Goal: Task Accomplishment & Management: Complete application form

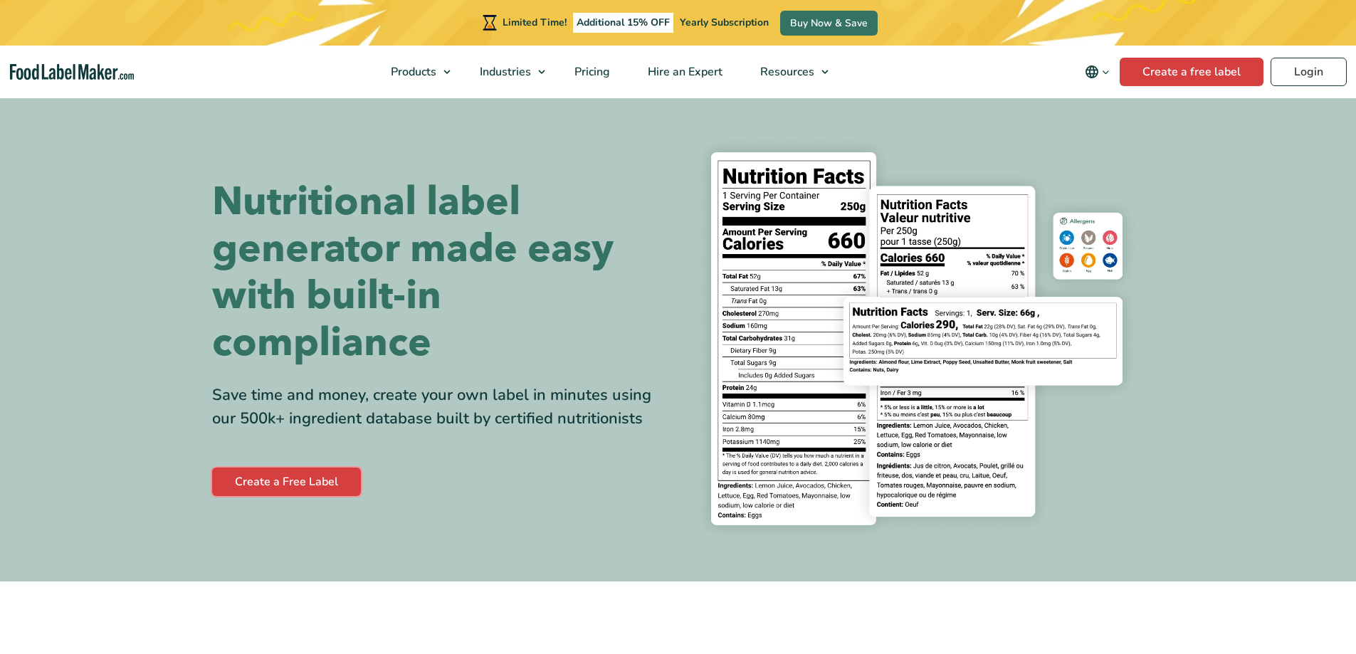
click at [320, 475] on link "Create a Free Label" at bounding box center [286, 482] width 149 height 28
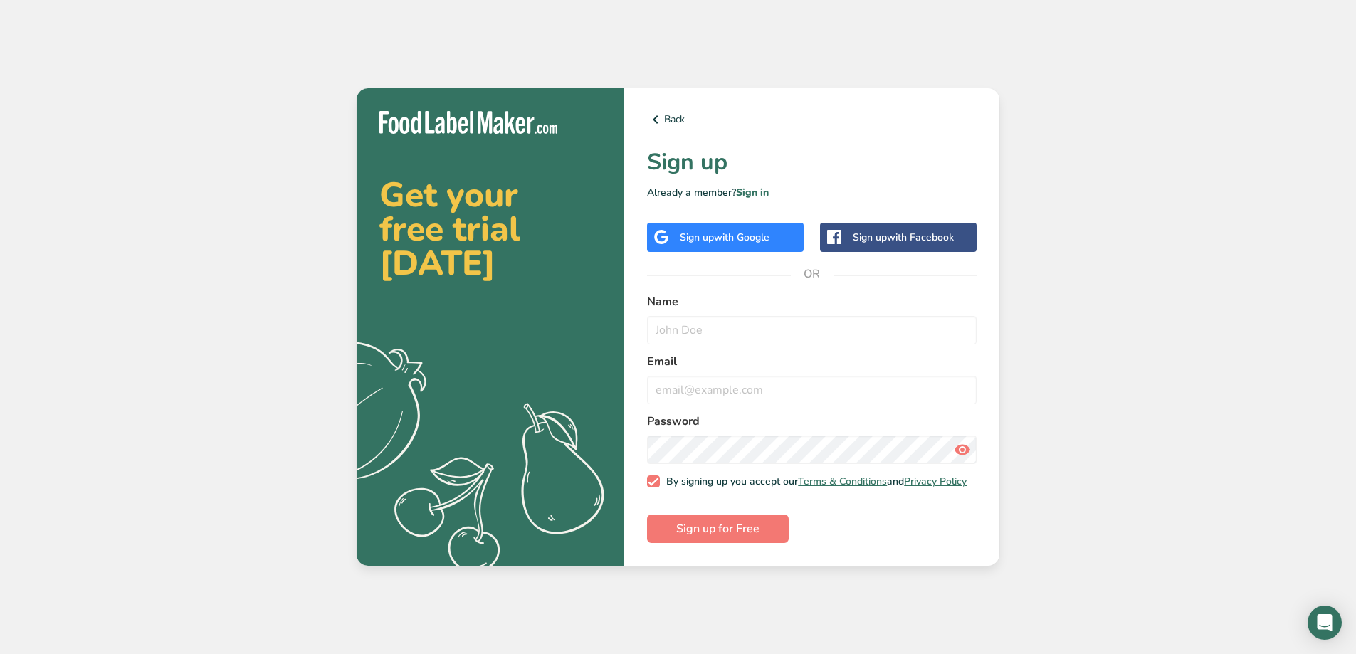
click at [689, 231] on div "Sign up with Google" at bounding box center [725, 237] width 90 height 15
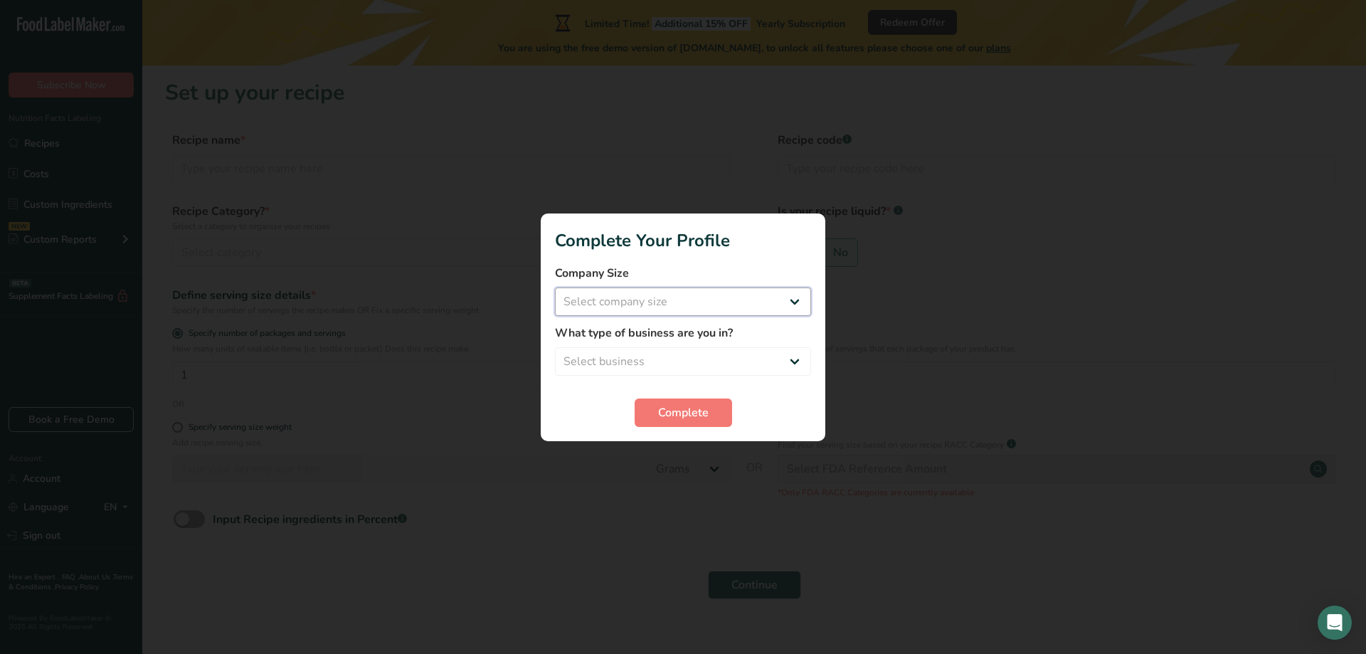
click at [697, 304] on select "Select company size Fewer than 10 Employees 10 to 50 Employees 51 to 500 Employ…" at bounding box center [683, 301] width 256 height 28
select select "1"
click at [555, 287] on select "Select company size Fewer than 10 Employees 10 to 50 Employees 51 to 500 Employ…" at bounding box center [683, 301] width 256 height 28
click at [700, 364] on select "Select business Packaged Food Manufacturer Restaurant & Cafe Bakery Meal Plans …" at bounding box center [683, 361] width 256 height 28
select select "1"
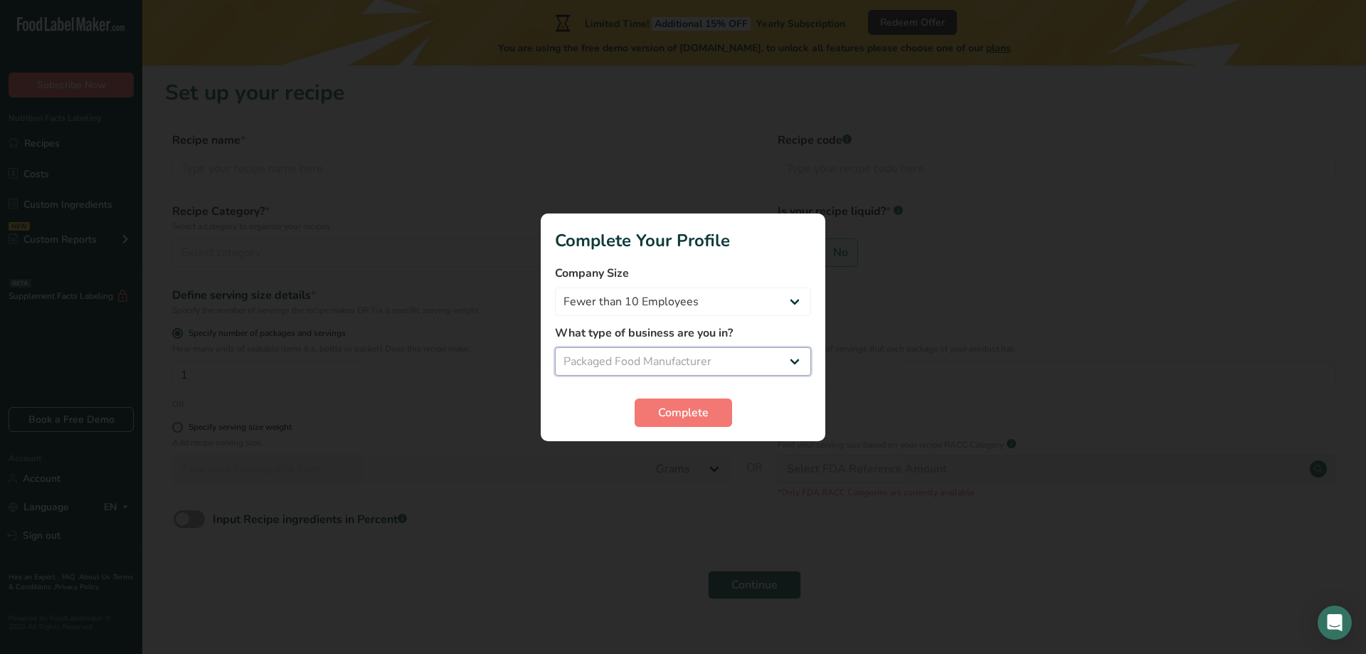
click at [555, 347] on select "Select business Packaged Food Manufacturer Restaurant & Cafe Bakery Meal Plans …" at bounding box center [683, 361] width 256 height 28
click at [699, 418] on span "Complete" at bounding box center [683, 412] width 51 height 17
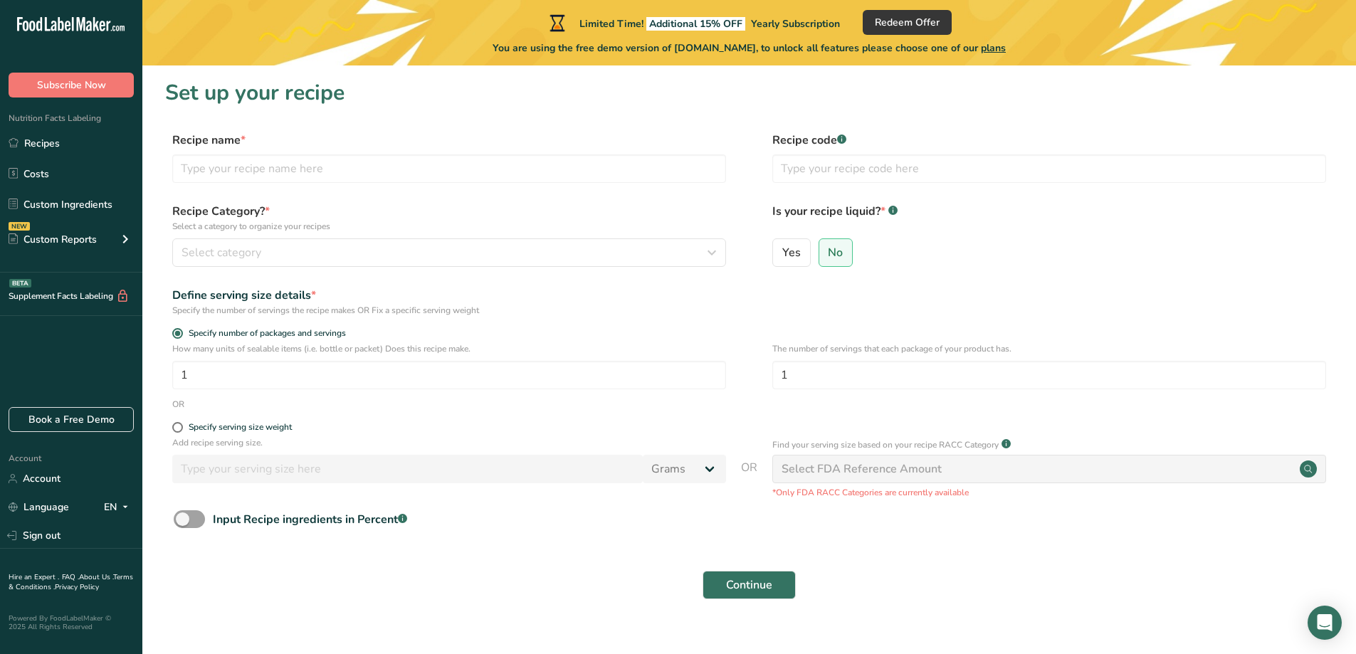
click at [793, 252] on span "Yes" at bounding box center [791, 253] width 19 height 14
click at [782, 252] on input "Yes" at bounding box center [777, 252] width 9 height 9
radio input "true"
radio input "false"
select select "22"
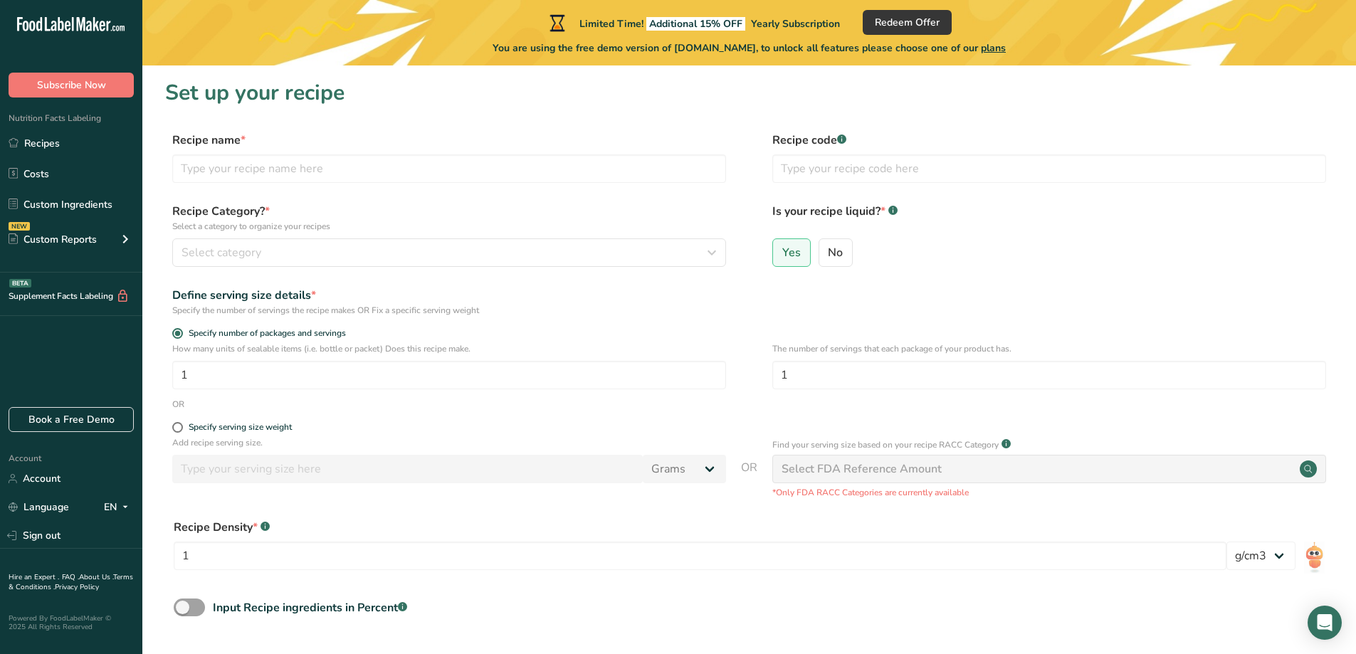
click at [176, 427] on span at bounding box center [177, 427] width 11 height 11
click at [176, 427] on input "Specify serving size weight" at bounding box center [176, 427] width 9 height 9
radio input "true"
radio input "false"
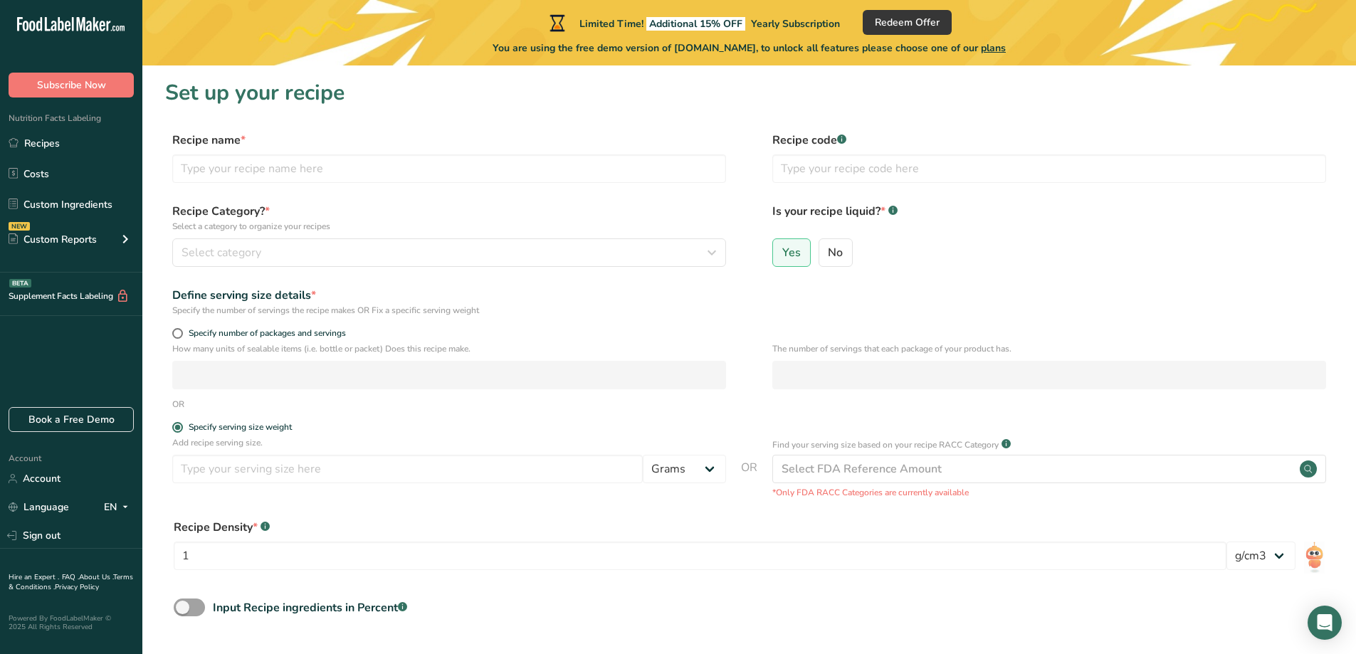
click at [176, 332] on span at bounding box center [177, 333] width 11 height 11
click at [176, 332] on input "Specify number of packages and servings" at bounding box center [176, 333] width 9 height 9
radio input "true"
radio input "false"
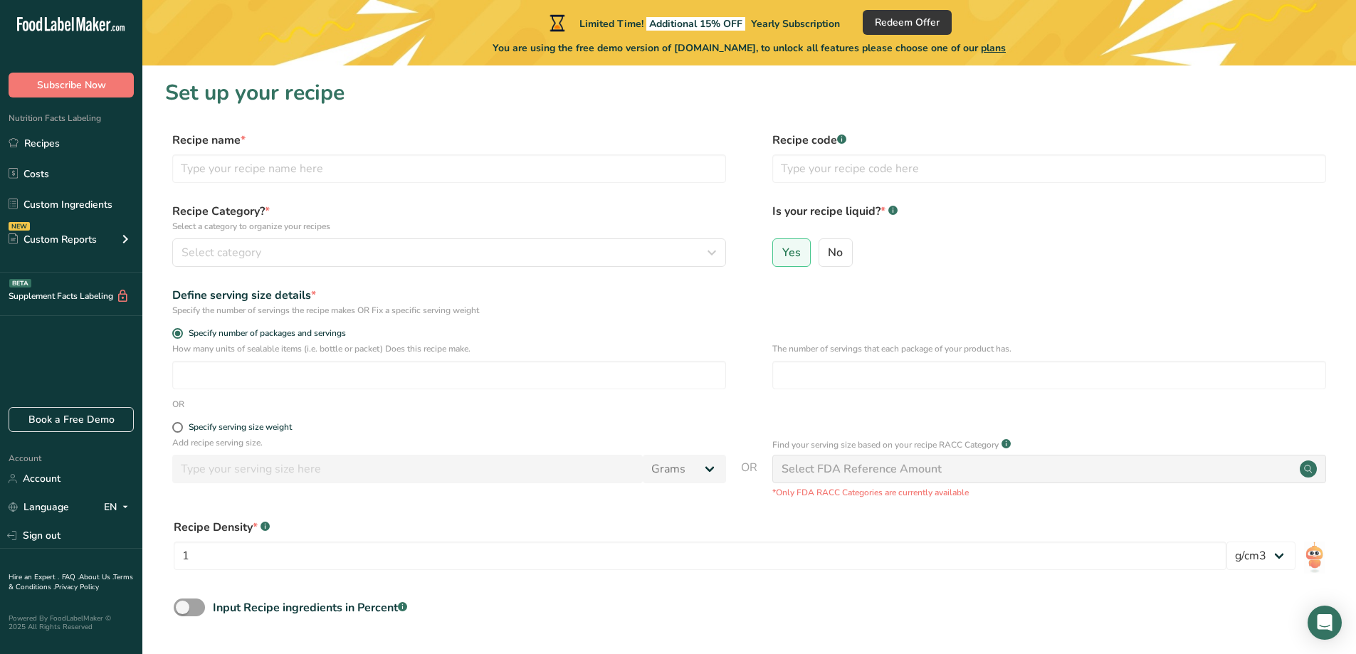
click at [366, 153] on div "Recipe name *" at bounding box center [449, 157] width 554 height 51
click at [369, 174] on input "text" at bounding box center [449, 168] width 554 height 28
type input "r"
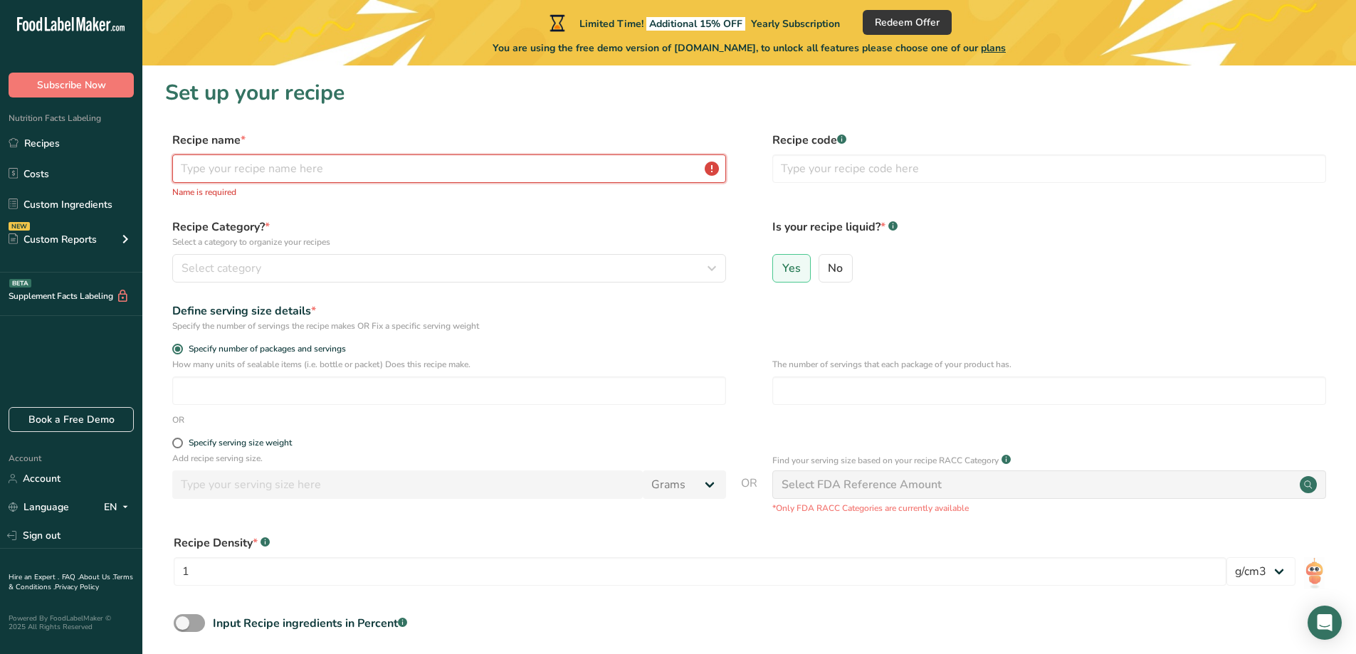
type input "r"
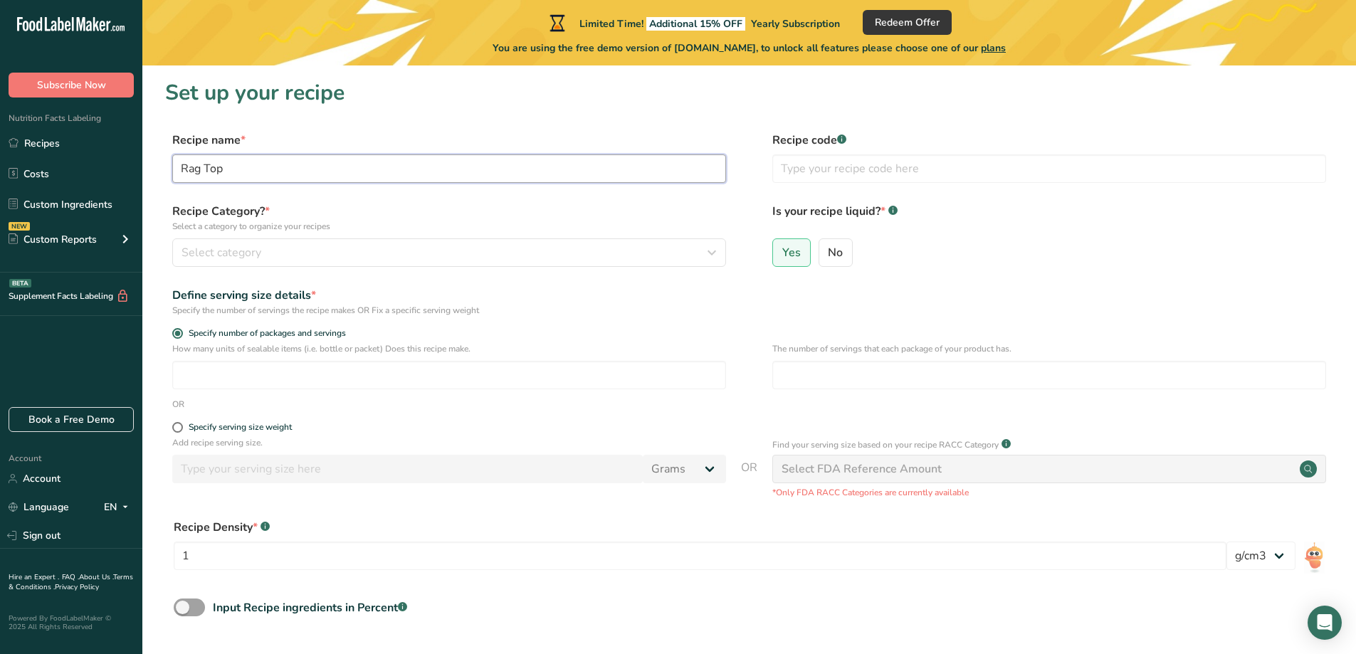
type input "Rag Top"
click at [326, 257] on div "Select category" at bounding box center [444, 252] width 527 height 17
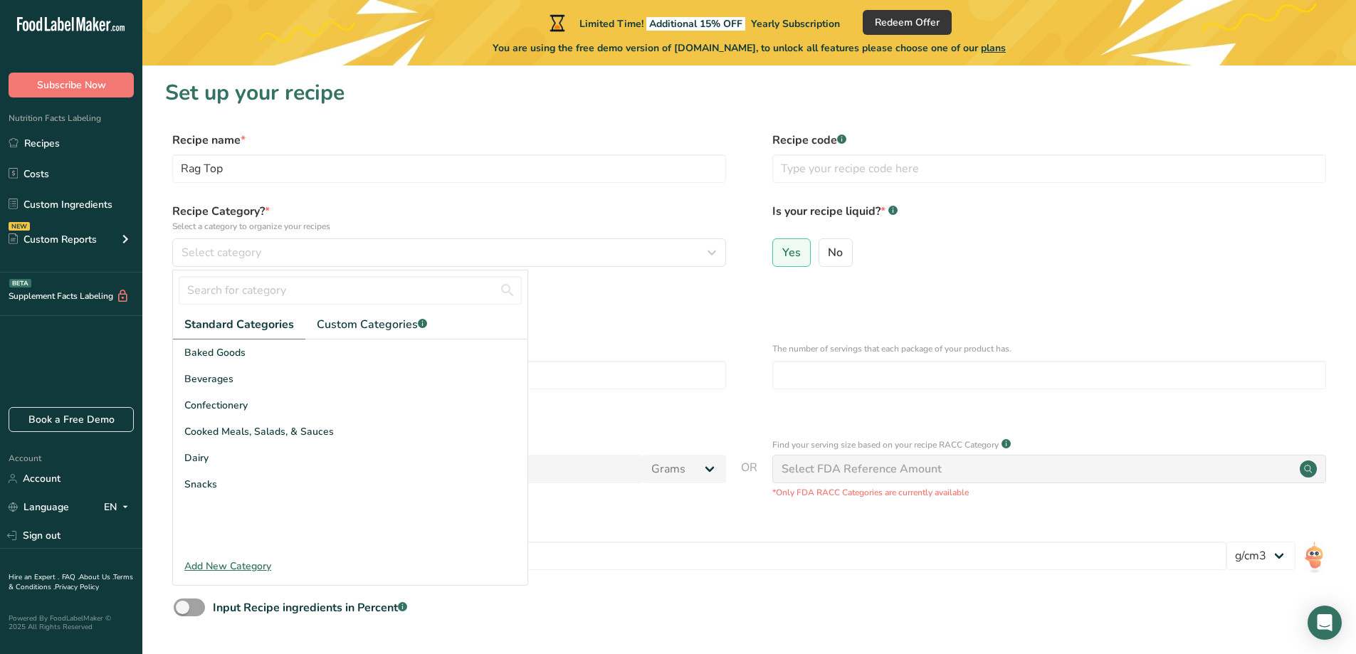
click at [300, 381] on div "Beverages" at bounding box center [350, 379] width 354 height 26
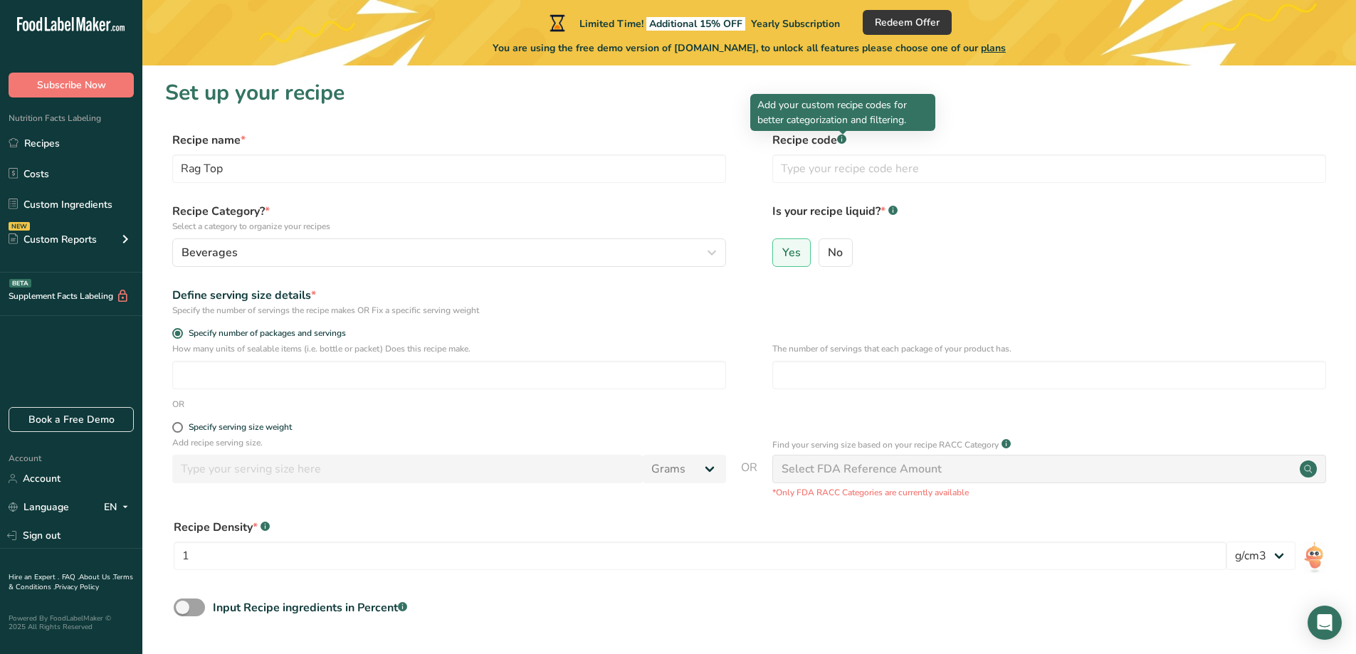
click at [840, 137] on div at bounding box center [842, 134] width 7 height 7
click at [618, 371] on input "number" at bounding box center [449, 375] width 554 height 28
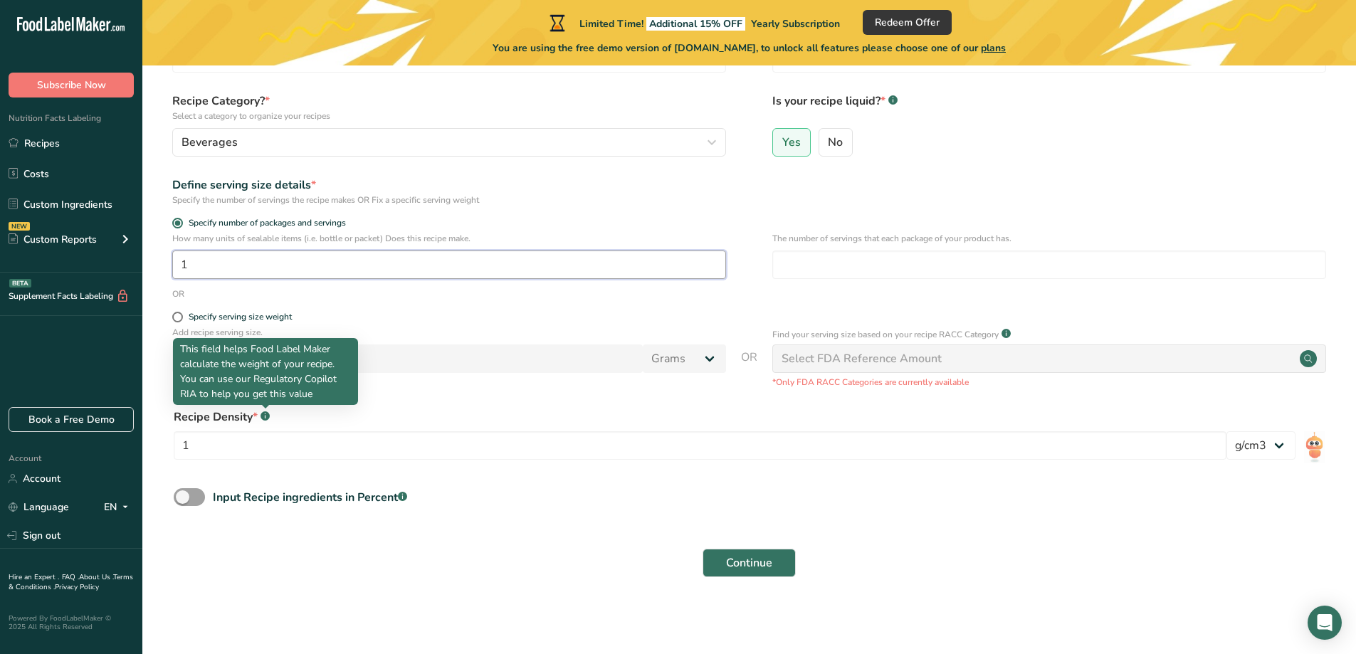
type input "1"
click at [267, 416] on rect at bounding box center [264, 415] width 9 height 9
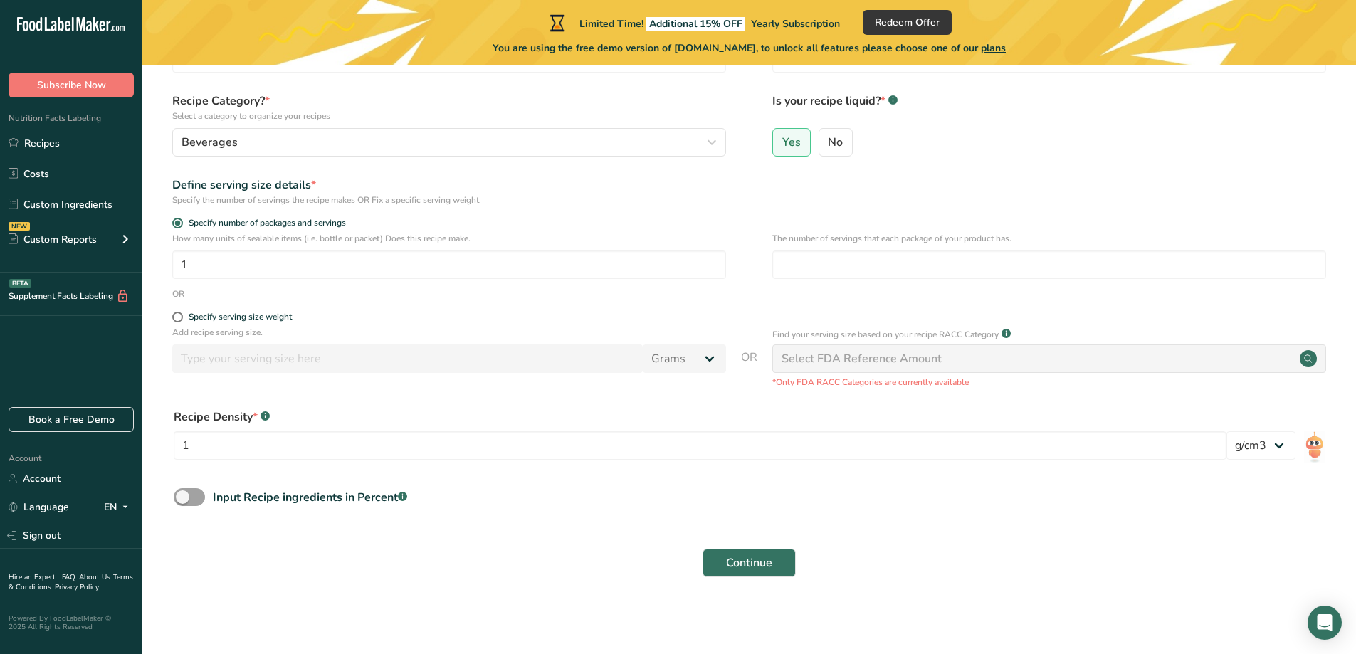
click at [267, 416] on rect at bounding box center [264, 415] width 9 height 9
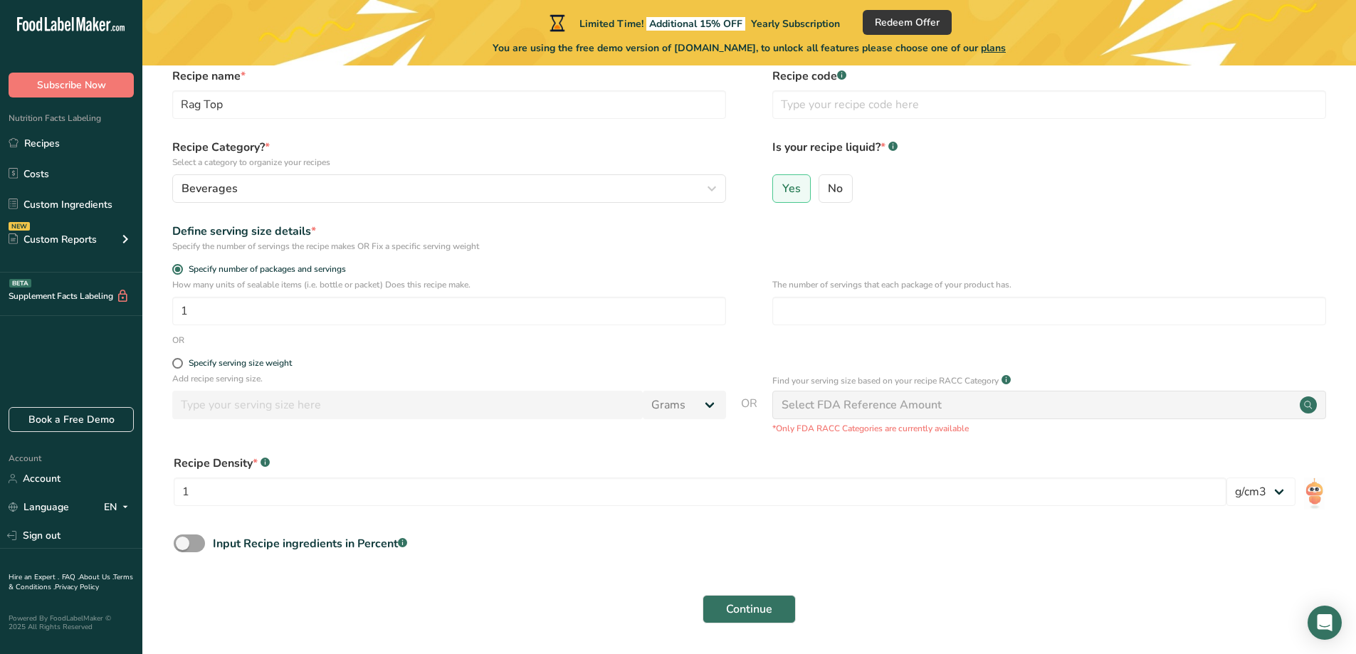
scroll to position [39, 0]
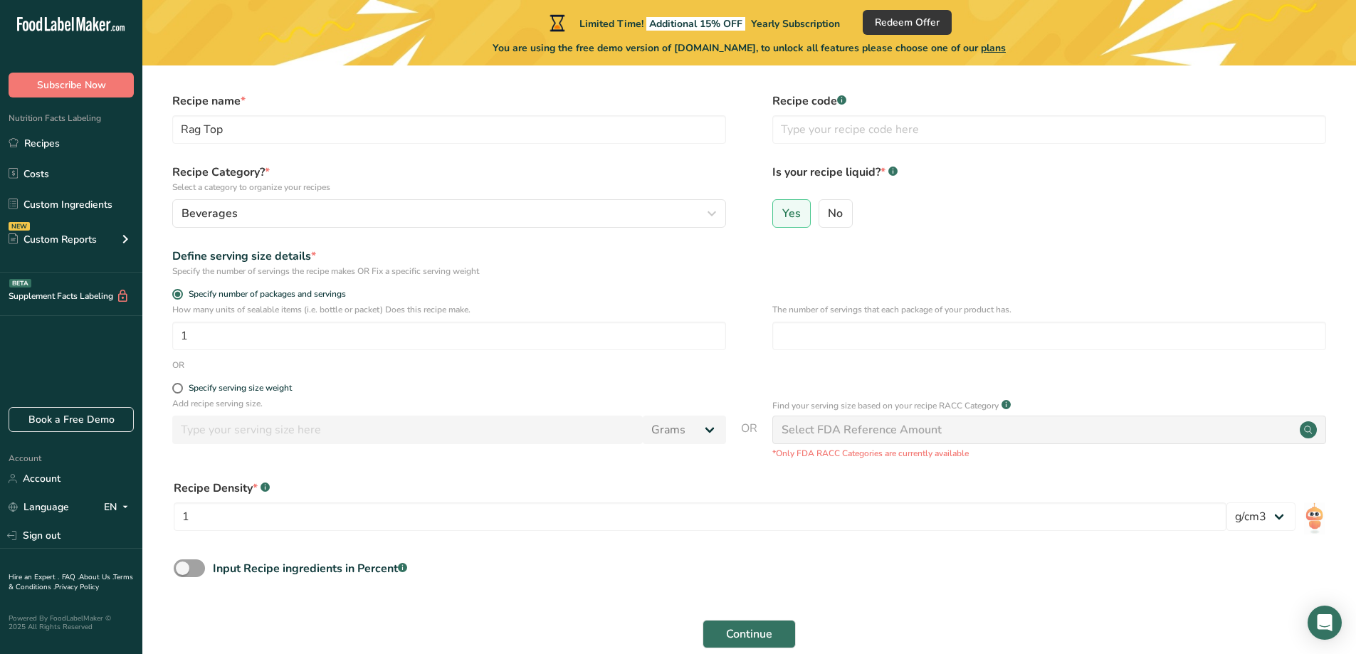
click at [1048, 434] on div "Select FDA Reference Amount" at bounding box center [1049, 430] width 554 height 28
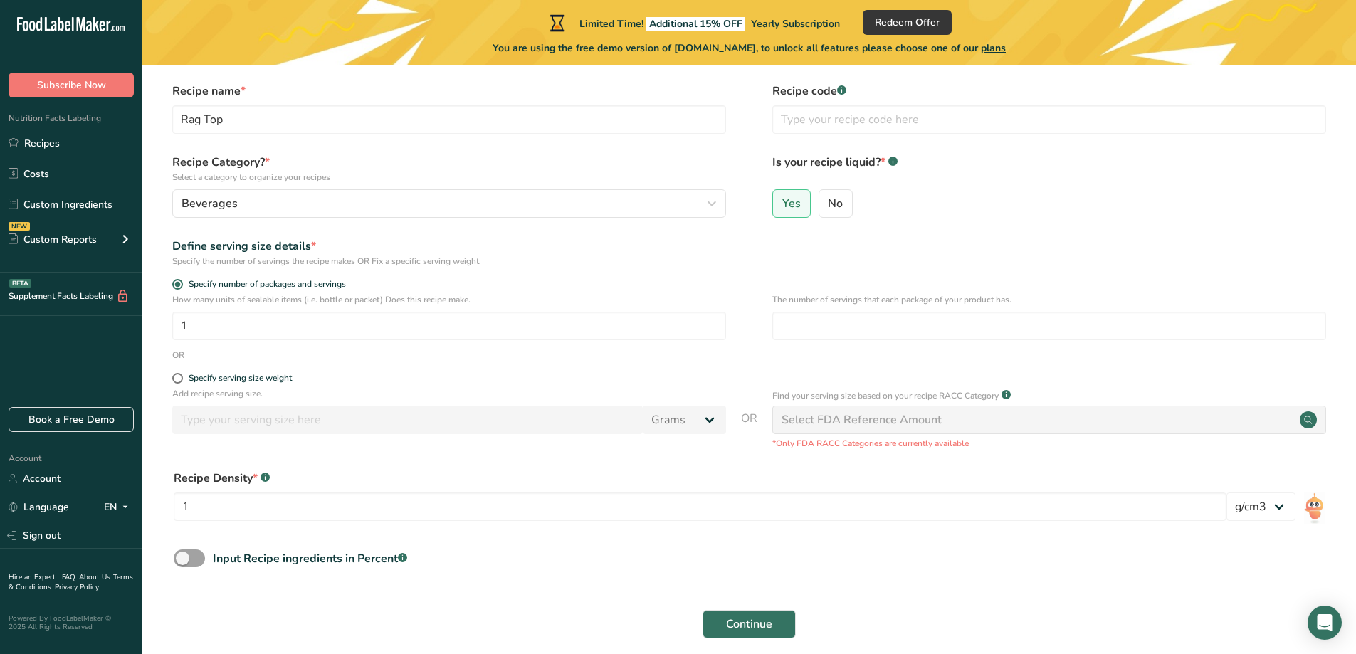
scroll to position [110, 0]
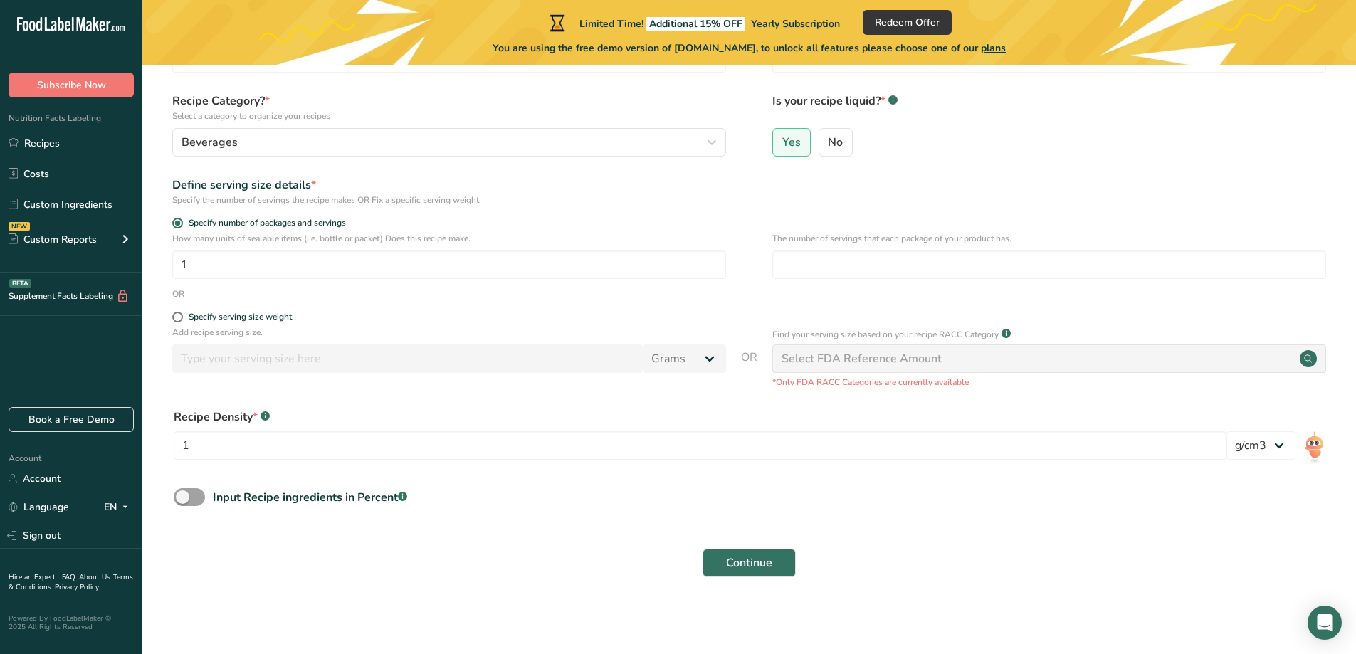
click at [1309, 357] on circle at bounding box center [1307, 358] width 17 height 17
click at [512, 508] on div "Input Recipe ingredients in Percent .a-a{fill:#347362;}.b-a{fill:#fff;}" at bounding box center [749, 502] width 1168 height 29
click at [194, 500] on span at bounding box center [189, 497] width 31 height 18
click at [183, 500] on input "Input Recipe ingredients in Percent .a-a{fill:#347362;}.b-a{fill:#fff;}" at bounding box center [178, 496] width 9 height 9
checkbox input "true"
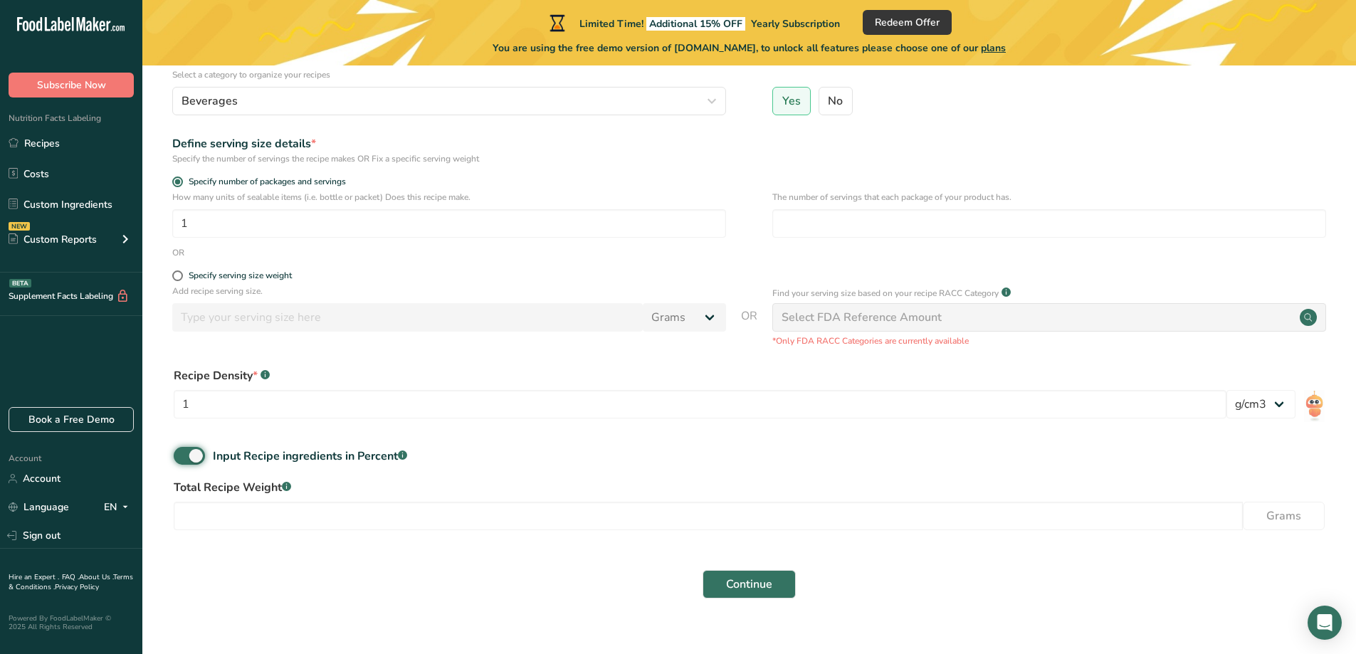
scroll to position [173, 0]
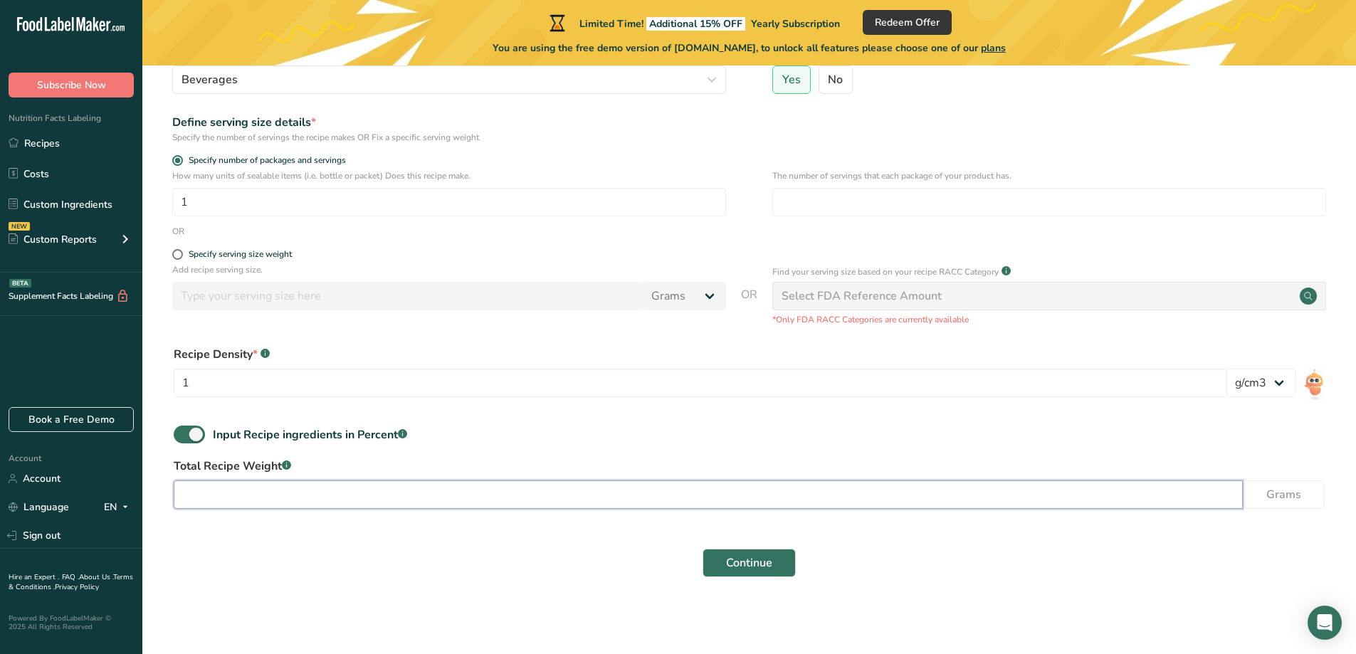
click at [619, 502] on input "number" at bounding box center [708, 494] width 1069 height 28
type input "16"
click at [1297, 509] on div "Total Recipe Weight .a-a{fill:#347362;}.b-a{fill:#fff;} 16 Grams" at bounding box center [749, 488] width 1168 height 60
click at [291, 489] on input "16" at bounding box center [708, 494] width 1069 height 28
click at [765, 559] on span "Continue" at bounding box center [749, 562] width 46 height 17
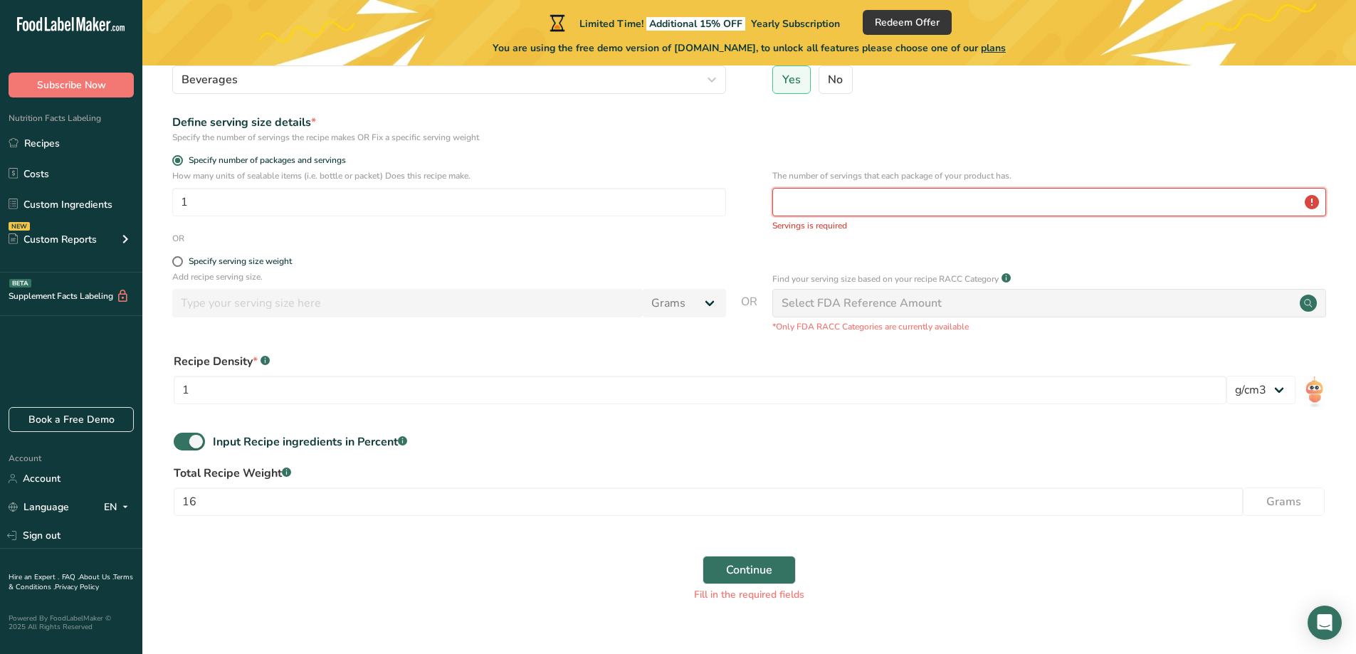
click at [1312, 195] on input "number" at bounding box center [1049, 202] width 554 height 28
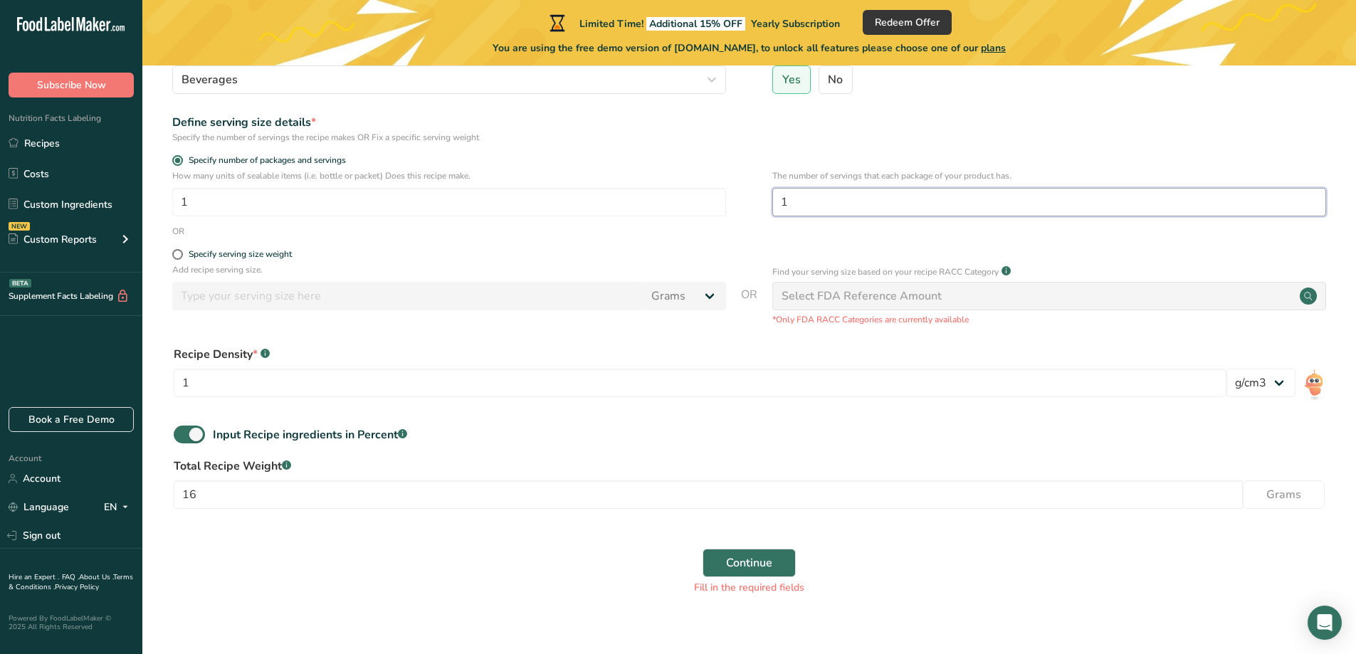
type input "1"
click at [754, 554] on span "Continue" at bounding box center [749, 562] width 46 height 17
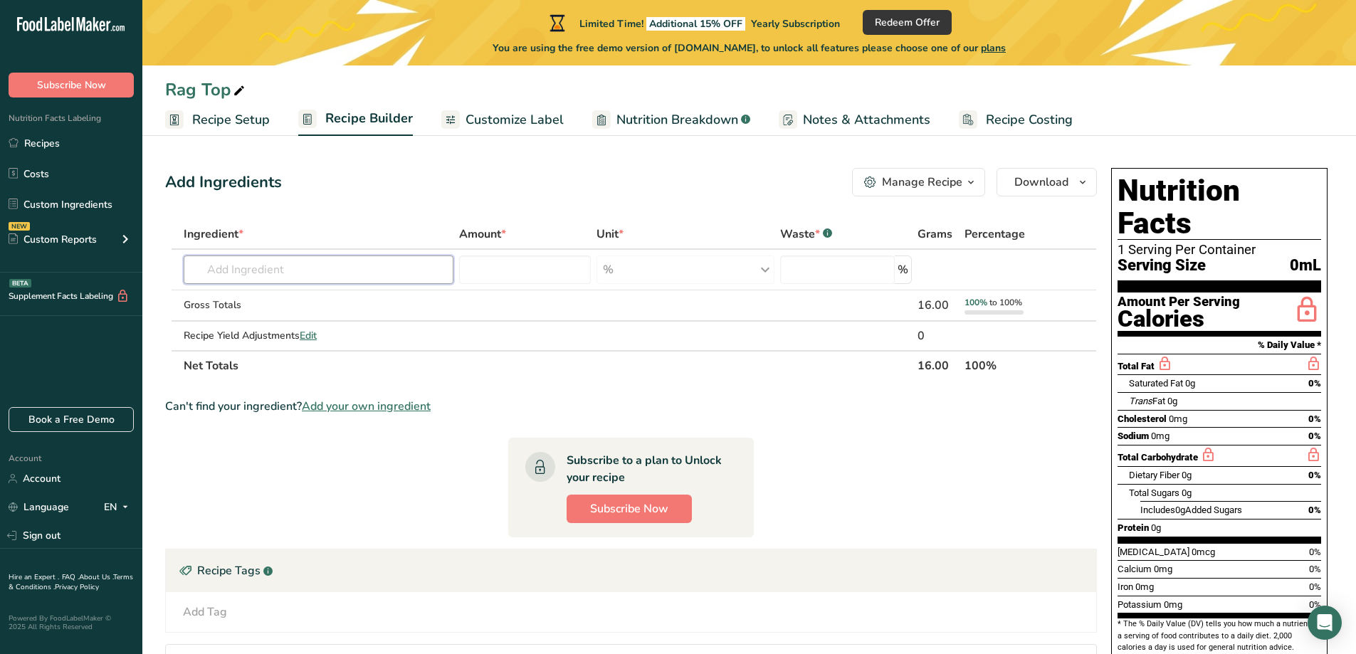
click at [379, 272] on input "text" at bounding box center [319, 269] width 270 height 28
type input "g"
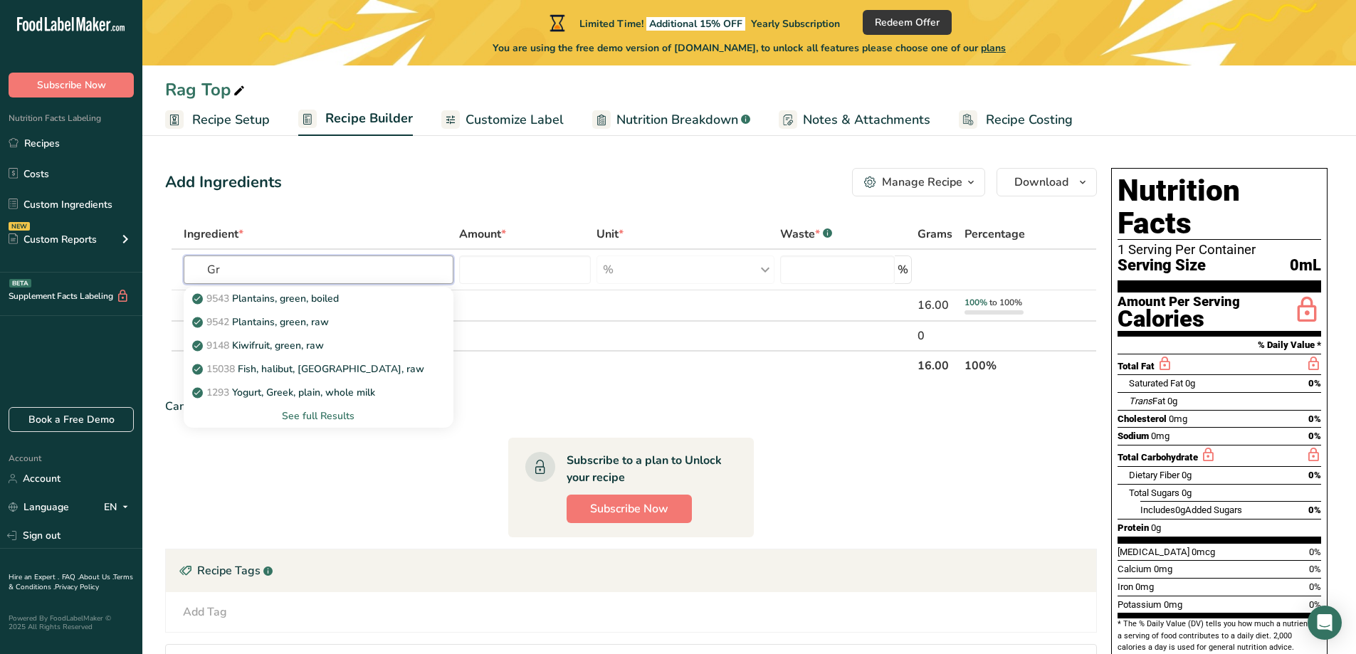
type input "G"
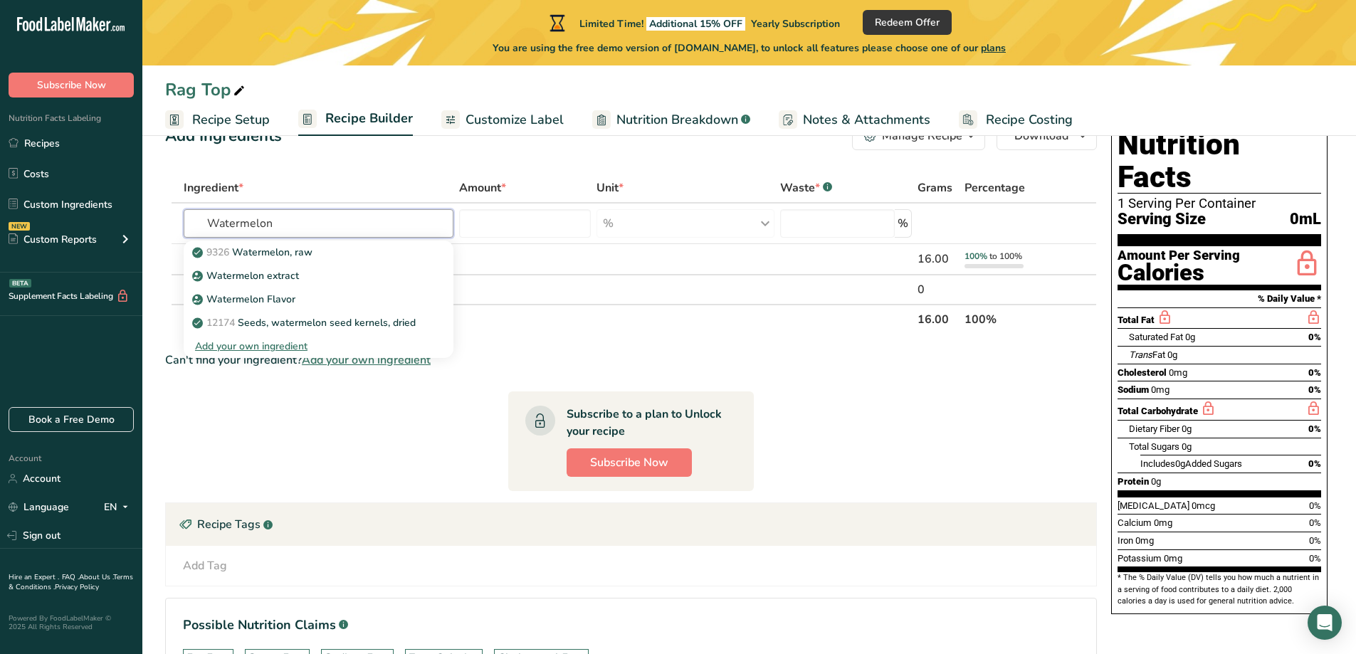
scroll to position [71, 0]
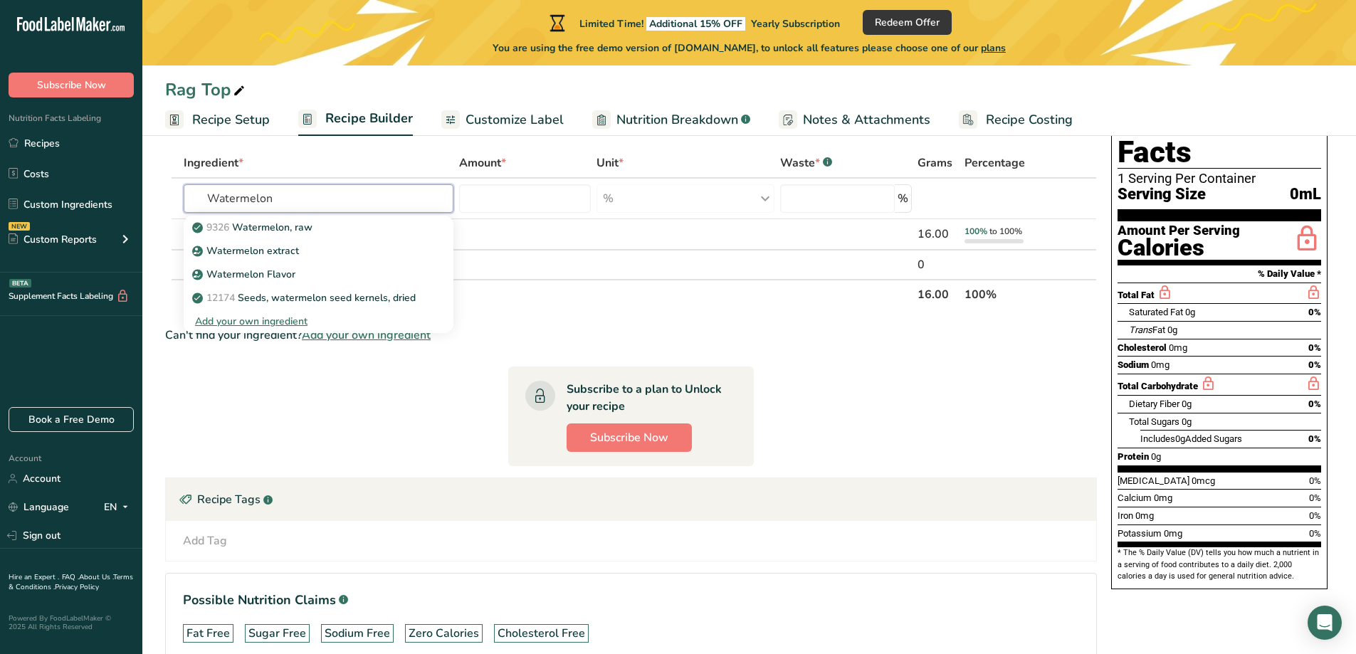
type input "Watermelon"
click at [305, 237] on link "9326 Watermelon, raw" at bounding box center [319, 227] width 270 height 23
type input "Watermelon, raw"
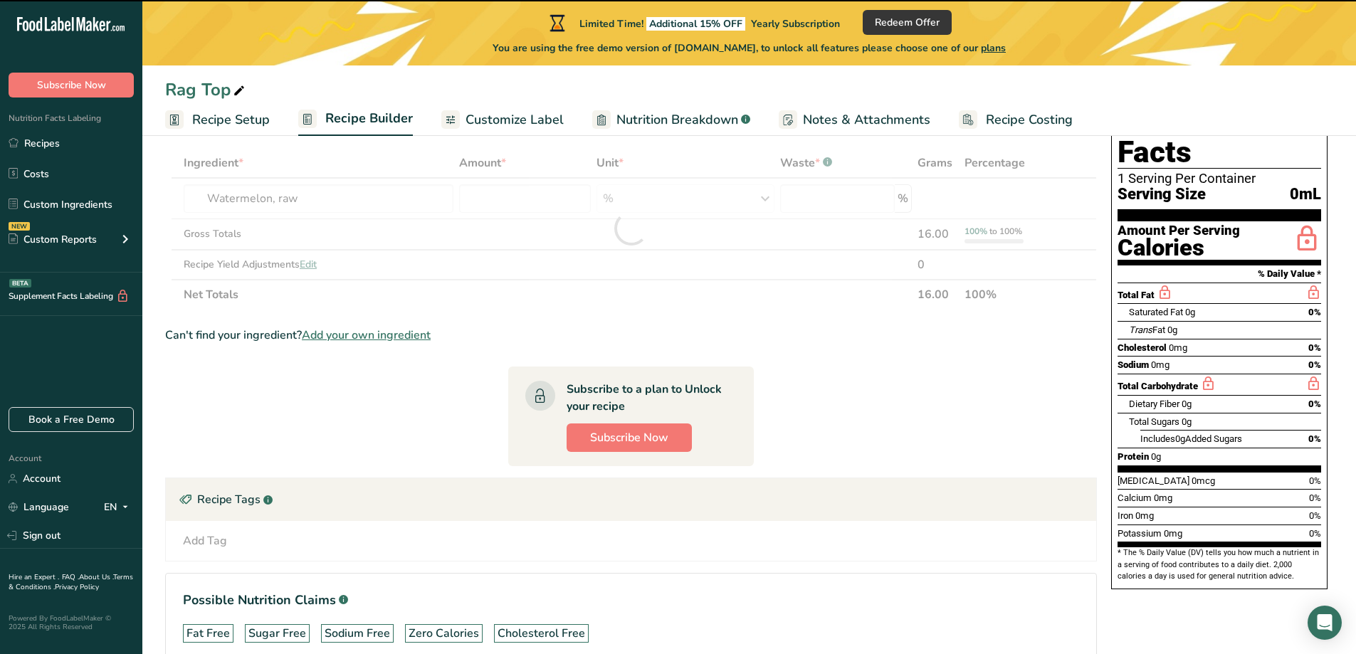
type input "0"
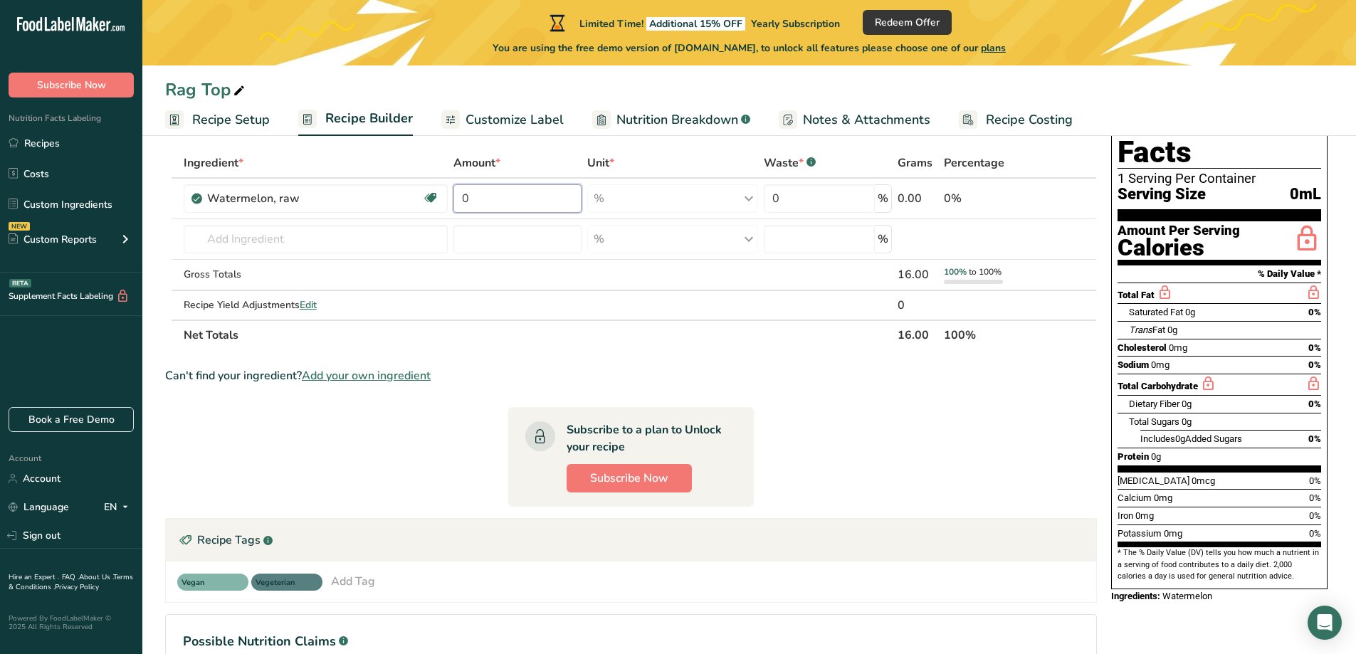
click at [507, 206] on input "0" at bounding box center [517, 198] width 128 height 28
drag, startPoint x: 507, startPoint y: 206, endPoint x: 462, endPoint y: 208, distance: 45.6
click at [462, 208] on input "0" at bounding box center [517, 198] width 128 height 28
type input "1"
click at [808, 192] on div "Ingredient * Amount * Unit * Waste * .a-a{fill:#347362;}.b-a{fill:#fff;} Grams …" at bounding box center [630, 249] width 931 height 202
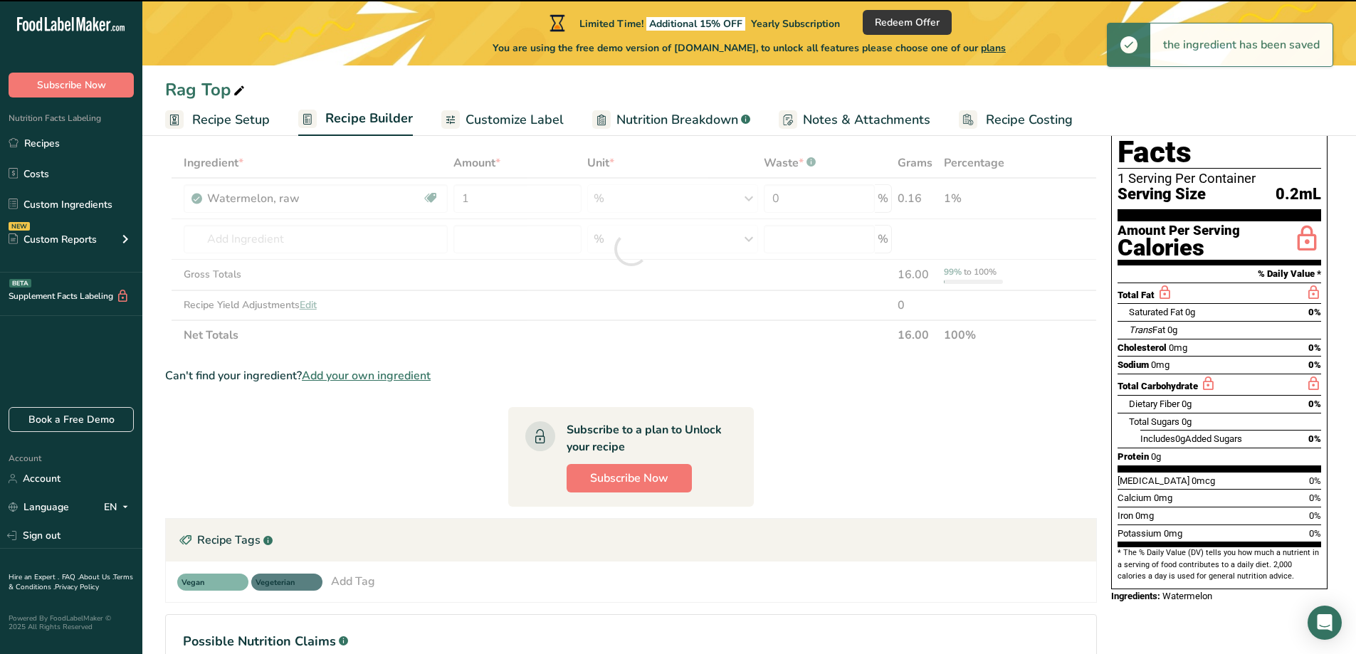
click at [811, 166] on div "Ingredient * Amount * Unit * Waste * .a-a{fill:#347362;}.b-a{fill:#fff;} Grams …" at bounding box center [630, 249] width 931 height 202
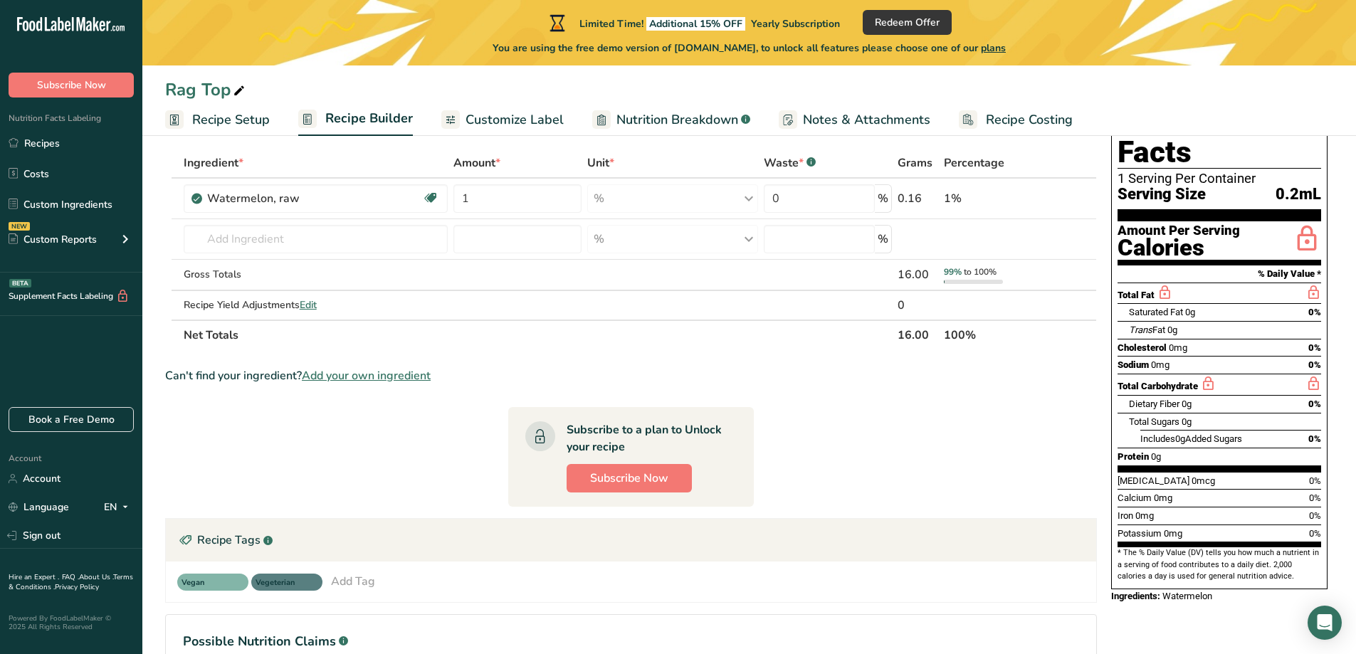
click at [888, 144] on div "Add Ingredients Manage Recipe Delete Recipe Duplicate Recipe Scale Recipe Save …" at bounding box center [635, 422] width 940 height 662
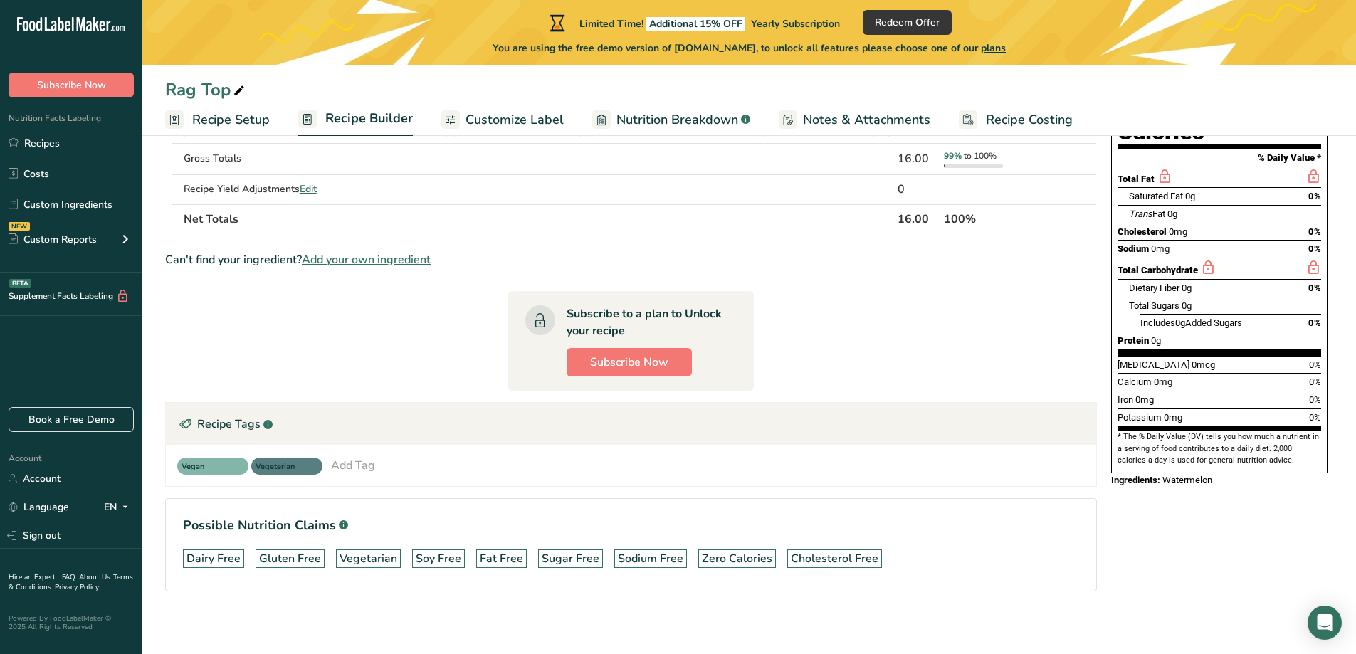
scroll to position [193, 0]
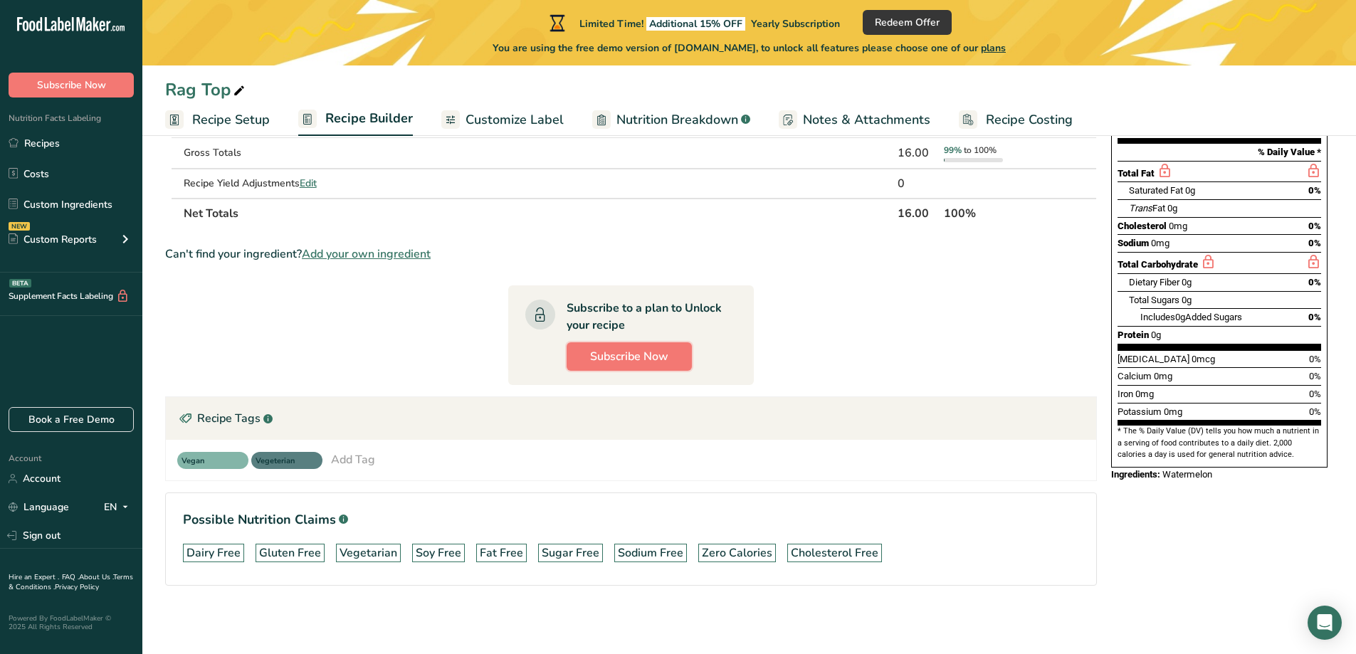
click at [630, 356] on span "Subscribe Now" at bounding box center [629, 356] width 78 height 17
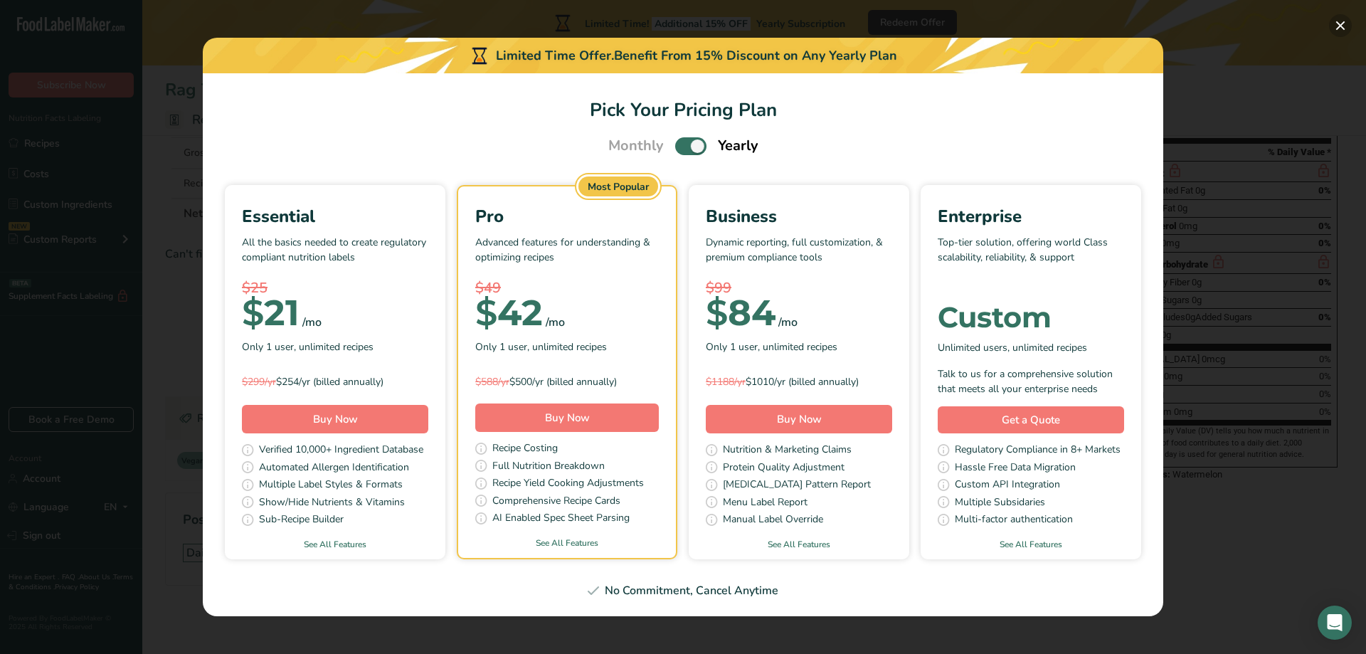
click at [1339, 31] on button "Pick Your Pricing Plan Modal" at bounding box center [1340, 25] width 23 height 23
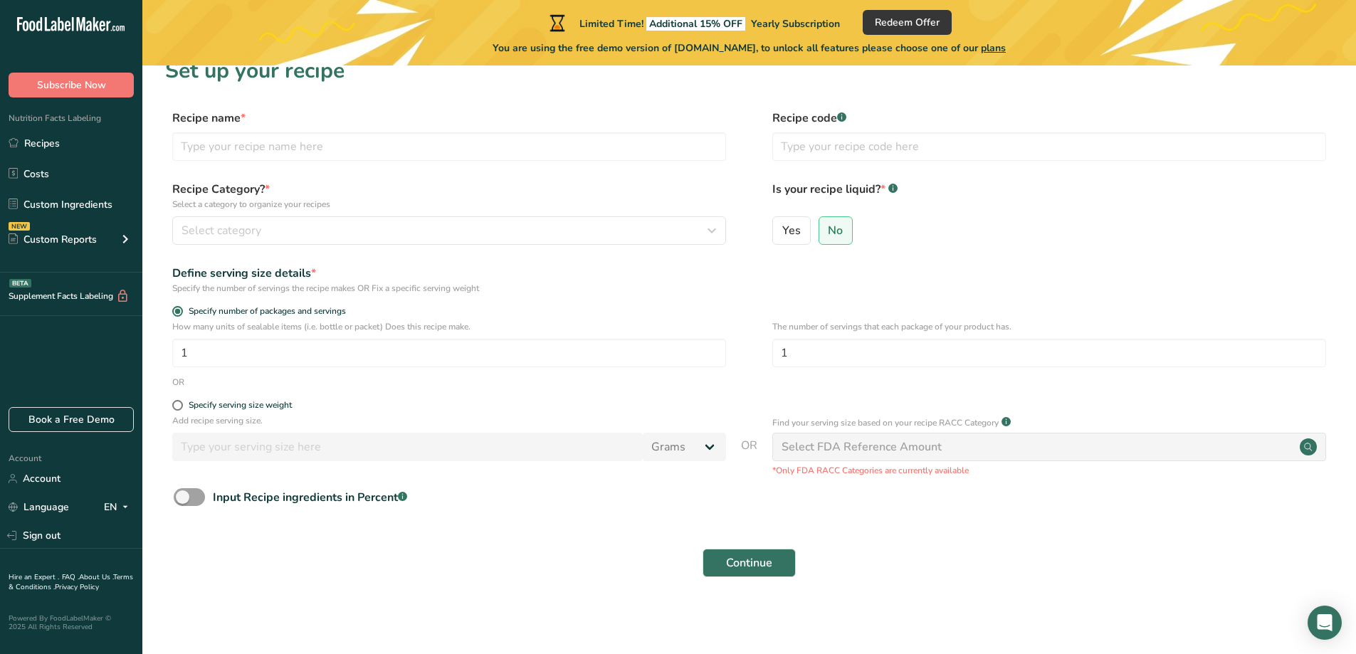
scroll to position [22, 0]
